Goal: Task Accomplishment & Management: Manage account settings

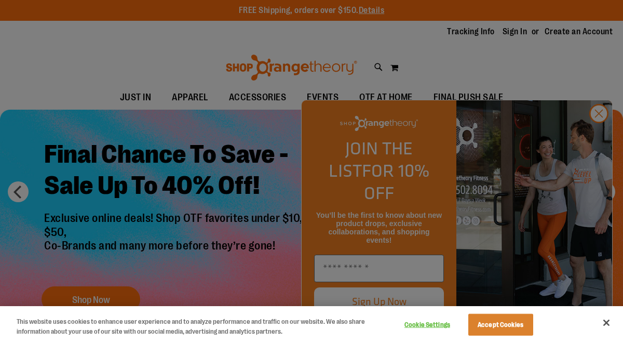
click at [513, 33] on div at bounding box center [311, 171] width 623 height 342
click at [497, 326] on button "Accept Cookies" at bounding box center [500, 325] width 65 height 22
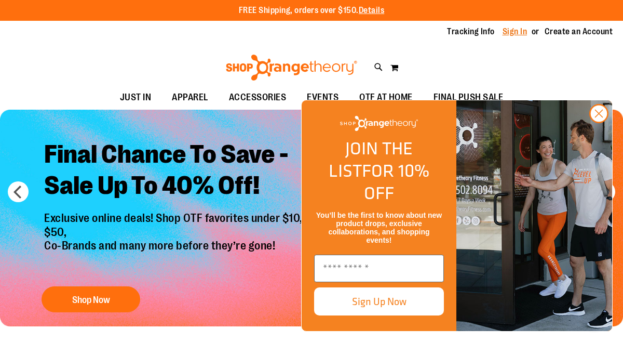
click at [517, 32] on link "Sign In" at bounding box center [515, 31] width 25 height 11
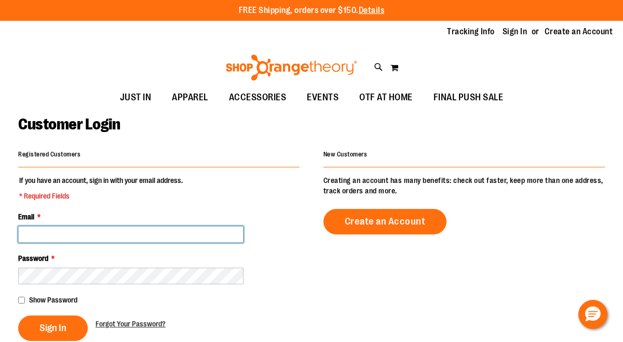
click at [112, 238] on input "Email *" at bounding box center [130, 234] width 225 height 17
type input "**********"
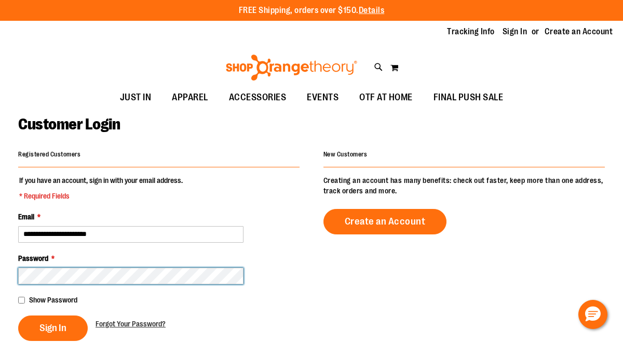
click at [18, 315] on button "Sign In" at bounding box center [53, 327] width 70 height 25
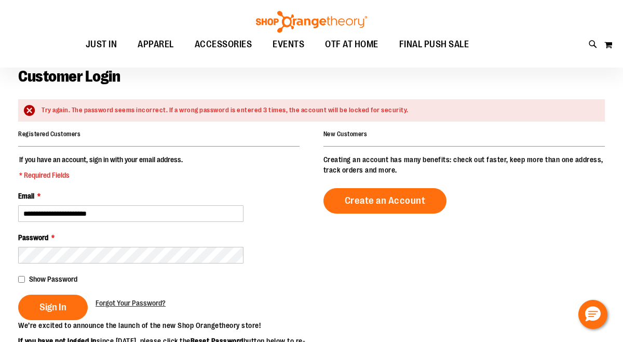
scroll to position [49, 0]
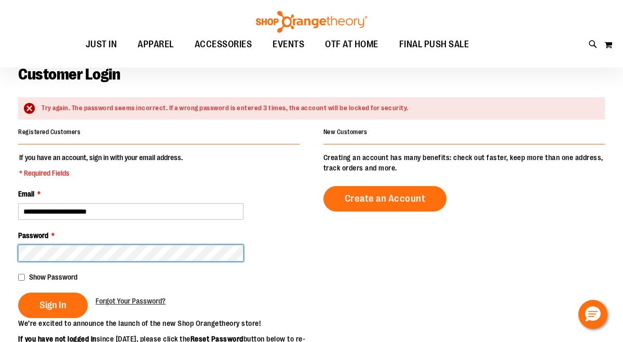
click at [18, 292] on button "Sign In" at bounding box center [53, 304] width 70 height 25
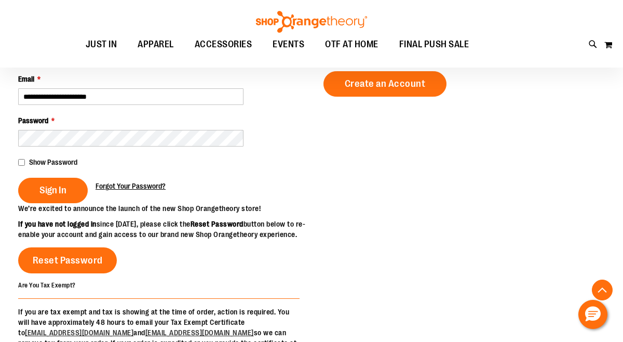
scroll to position [165, 0]
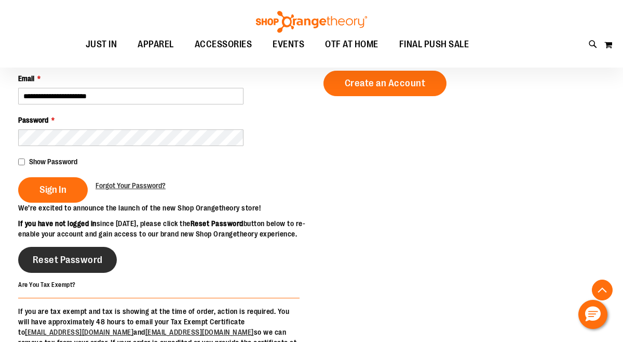
click at [84, 265] on span "Reset Password" at bounding box center [68, 259] width 70 height 11
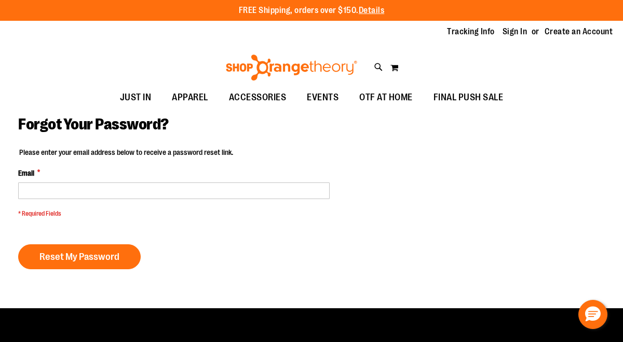
click at [86, 202] on fieldset "Please enter your email address below to receive a password reset link. Email *…" at bounding box center [174, 185] width 312 height 76
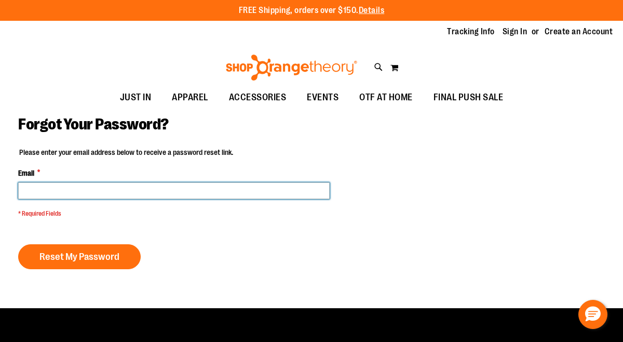
click at [87, 193] on input "Email *" at bounding box center [174, 190] width 312 height 17
type input "**********"
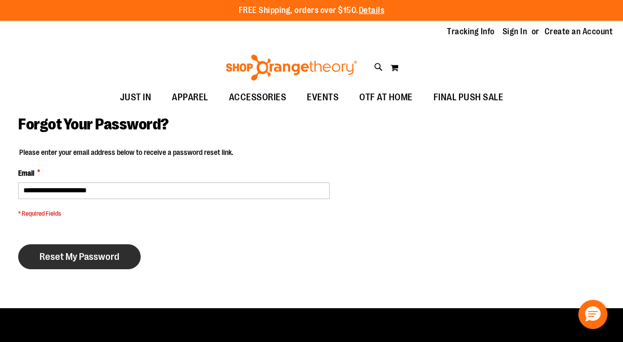
click at [88, 253] on span "Reset My Password" at bounding box center [79, 256] width 80 height 11
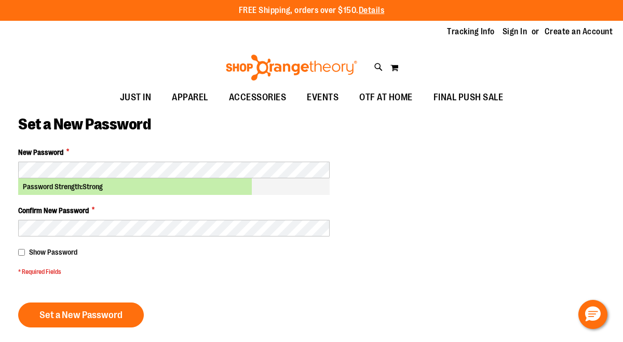
click at [92, 242] on fieldset "New Password * Password Strength: Strong Confirm New Password * Show Password *…" at bounding box center [174, 214] width 312 height 135
click at [66, 252] on span "Show Password" at bounding box center [53, 252] width 48 height 8
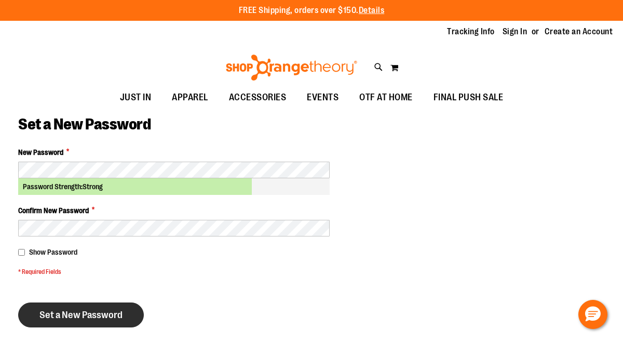
click at [85, 318] on span "Set a New Password" at bounding box center [80, 314] width 83 height 11
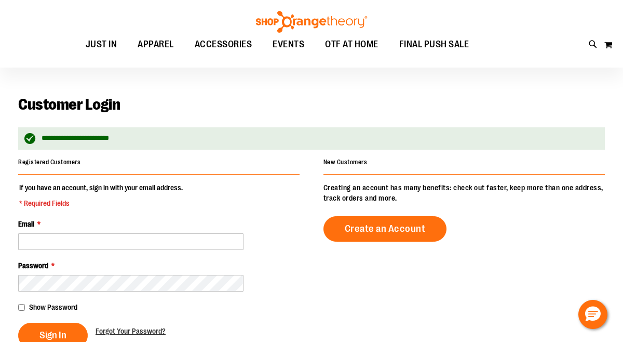
scroll to position [20, 0]
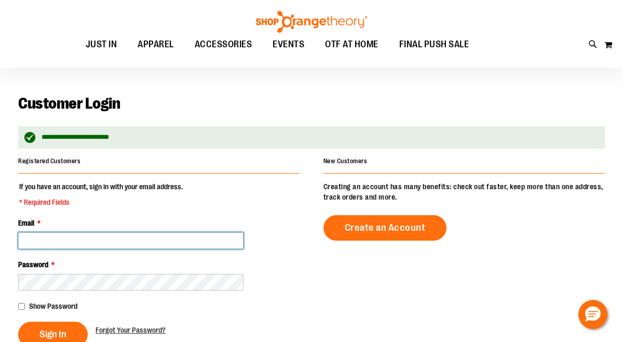
click at [169, 243] on input "Email *" at bounding box center [130, 240] width 225 height 17
type input "**********"
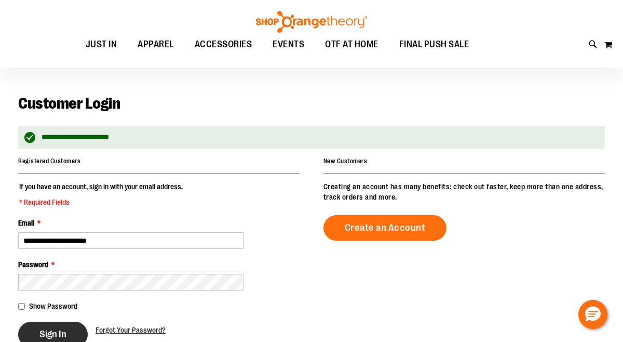
click at [66, 327] on button "Sign In" at bounding box center [53, 333] width 70 height 25
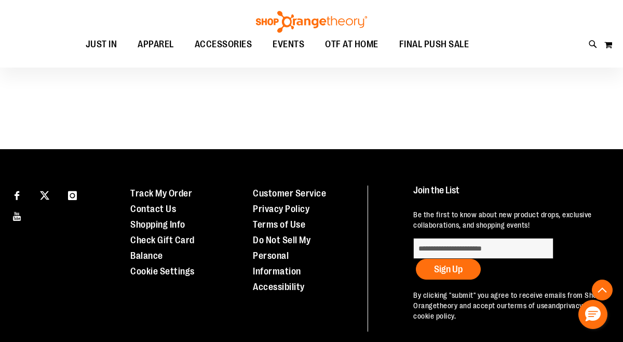
scroll to position [619, 0]
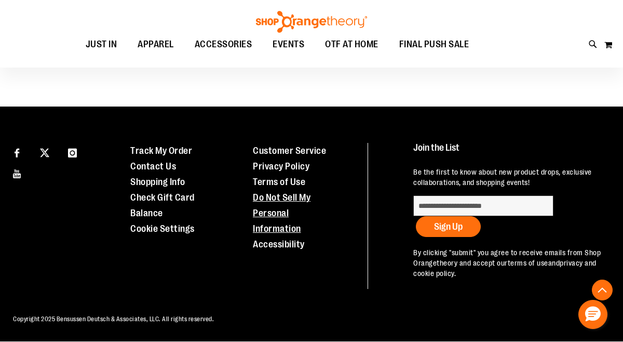
click at [278, 216] on link "Do Not Sell My Personal Information" at bounding box center [282, 213] width 58 height 42
